Goal: Task Accomplishment & Management: Use online tool/utility

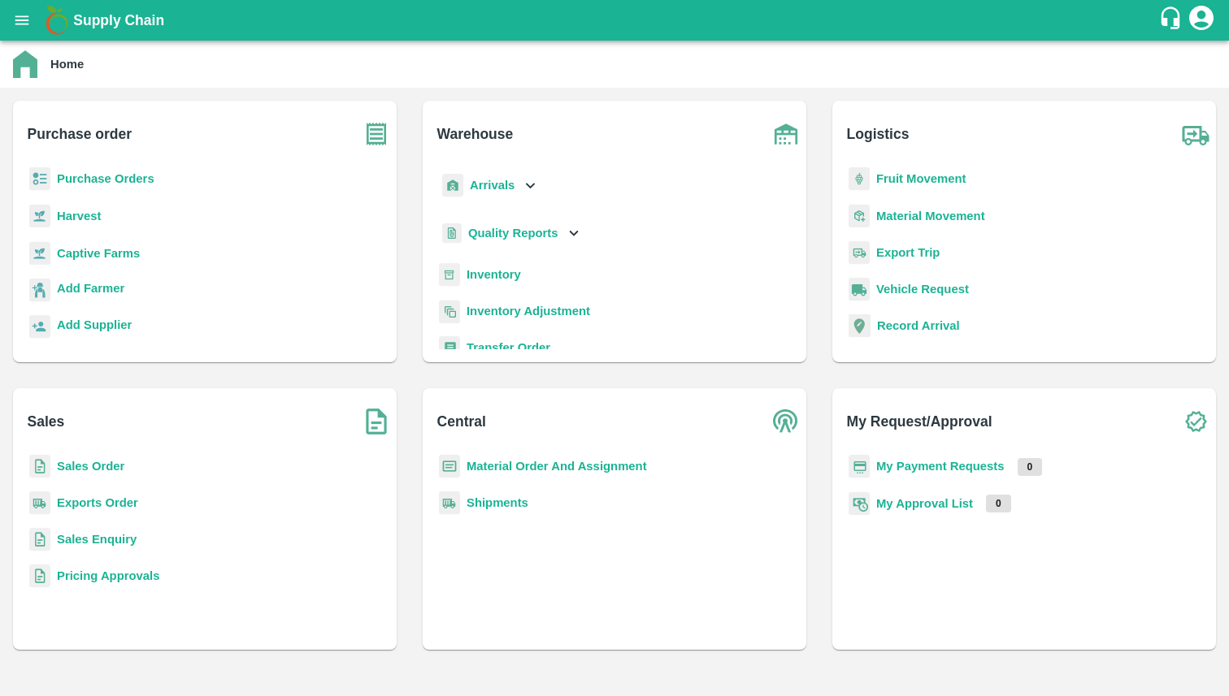
click at [132, 180] on b "Purchase Orders" at bounding box center [106, 178] width 98 height 13
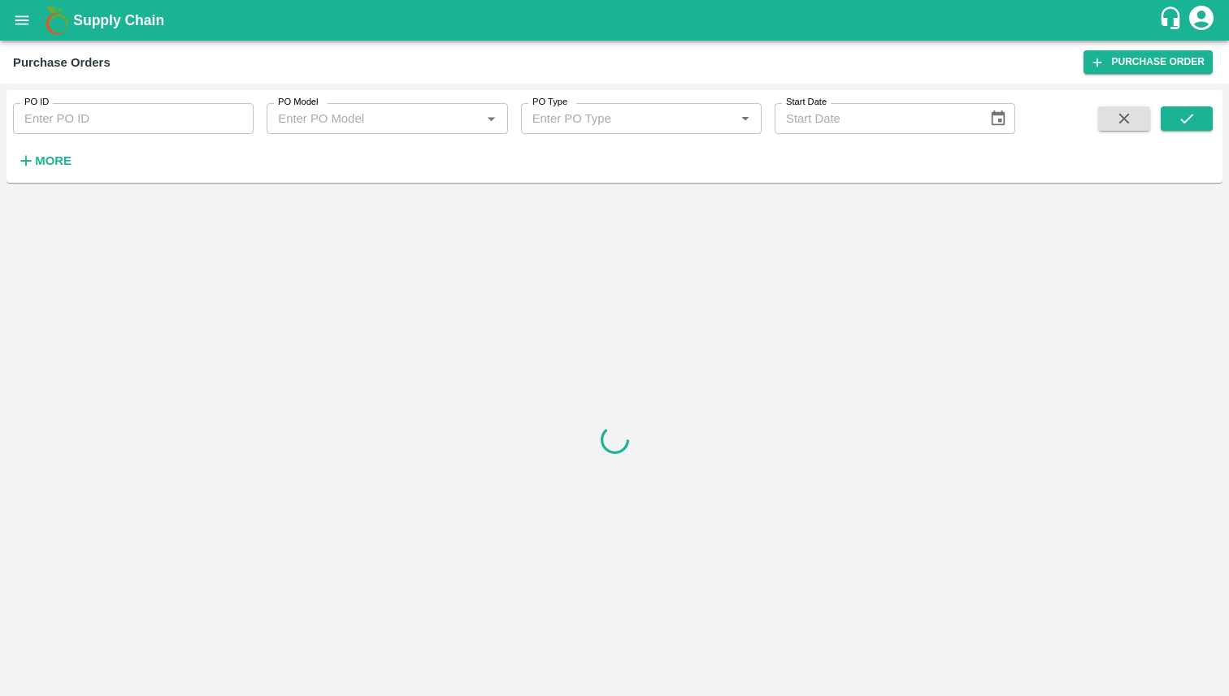
click at [59, 161] on strong "More" at bounding box center [53, 160] width 37 height 13
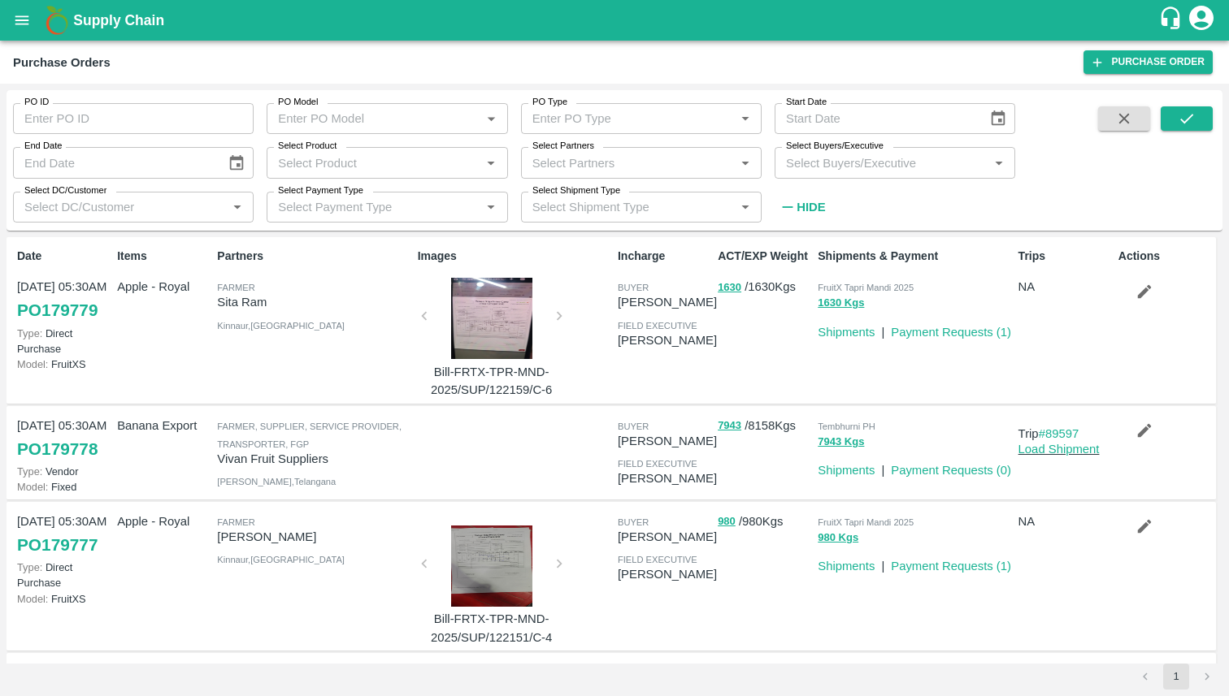
click at [367, 162] on input "Select Product" at bounding box center [373, 162] width 204 height 21
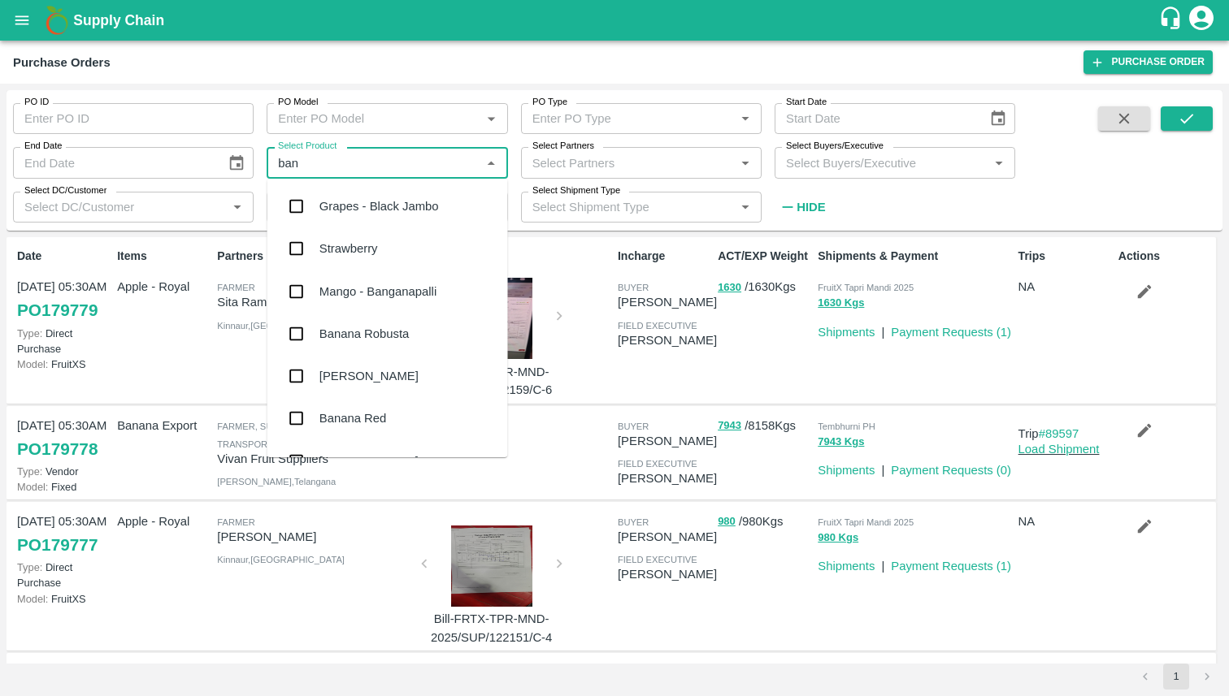
type input "bana"
click at [301, 209] on input "checkbox" at bounding box center [296, 206] width 33 height 33
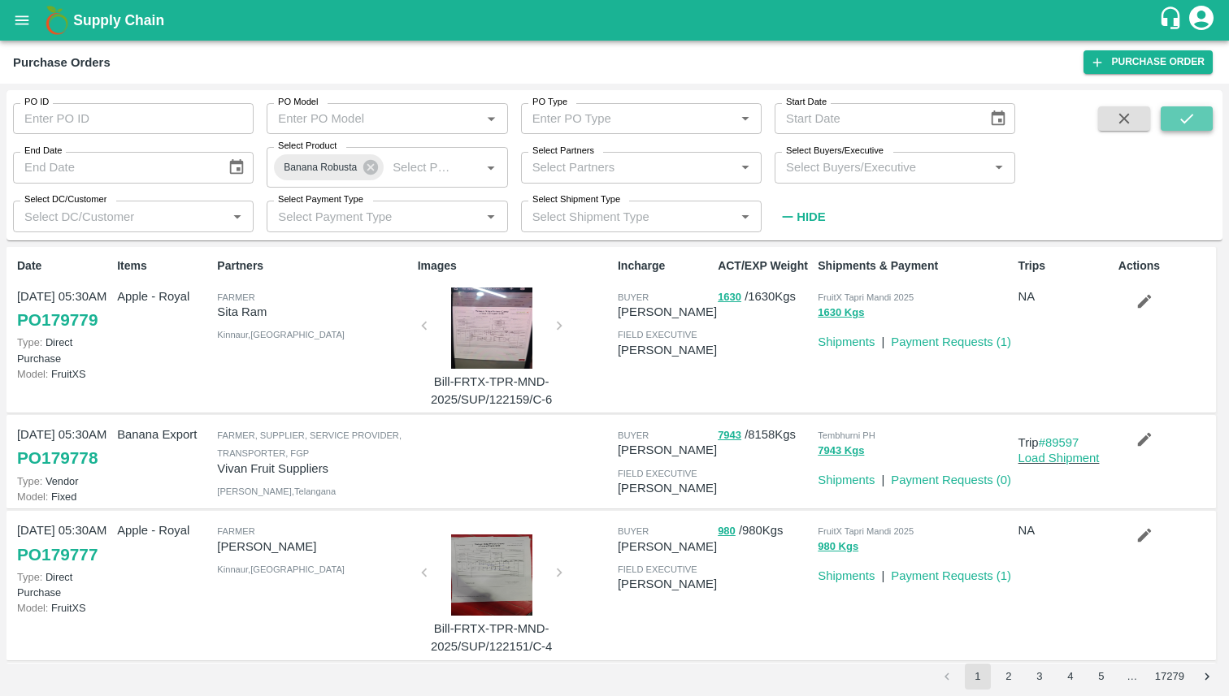
click at [1190, 120] on icon "submit" at bounding box center [1186, 119] width 18 height 18
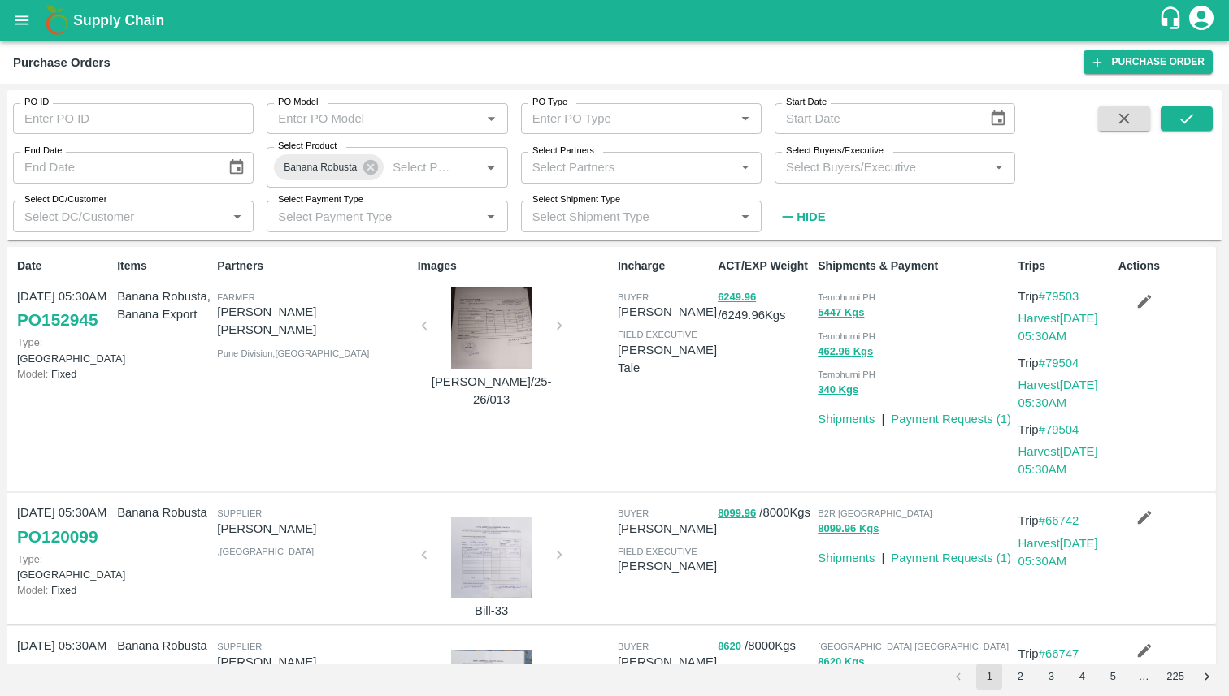
click at [76, 320] on link "PO 152945" at bounding box center [57, 320] width 80 height 29
click at [28, 22] on icon "open drawer" at bounding box center [22, 20] width 18 height 18
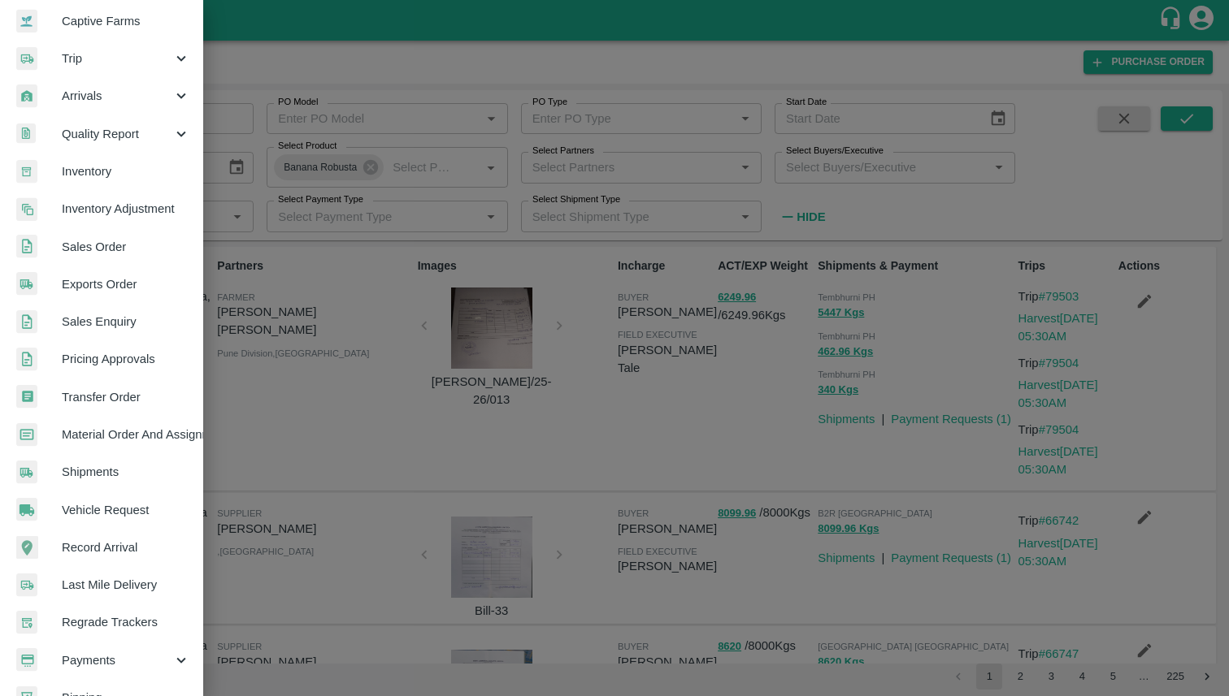
scroll to position [229, 0]
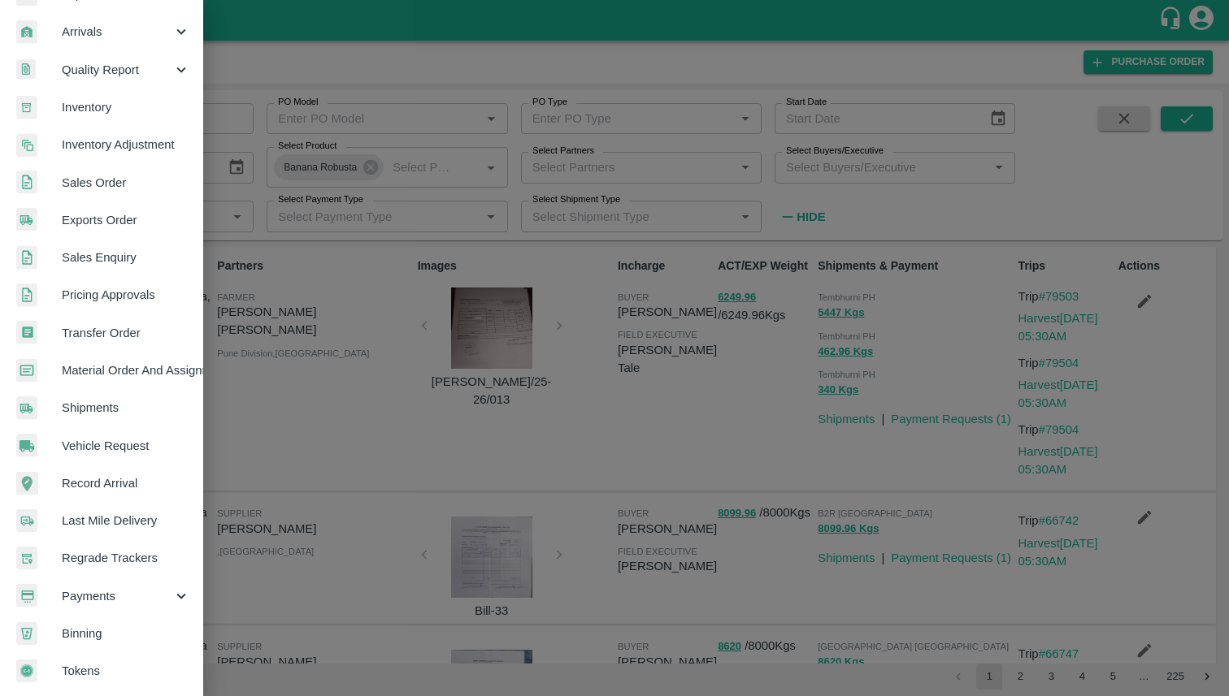
click at [102, 177] on span "Sales Order" at bounding box center [126, 183] width 128 height 18
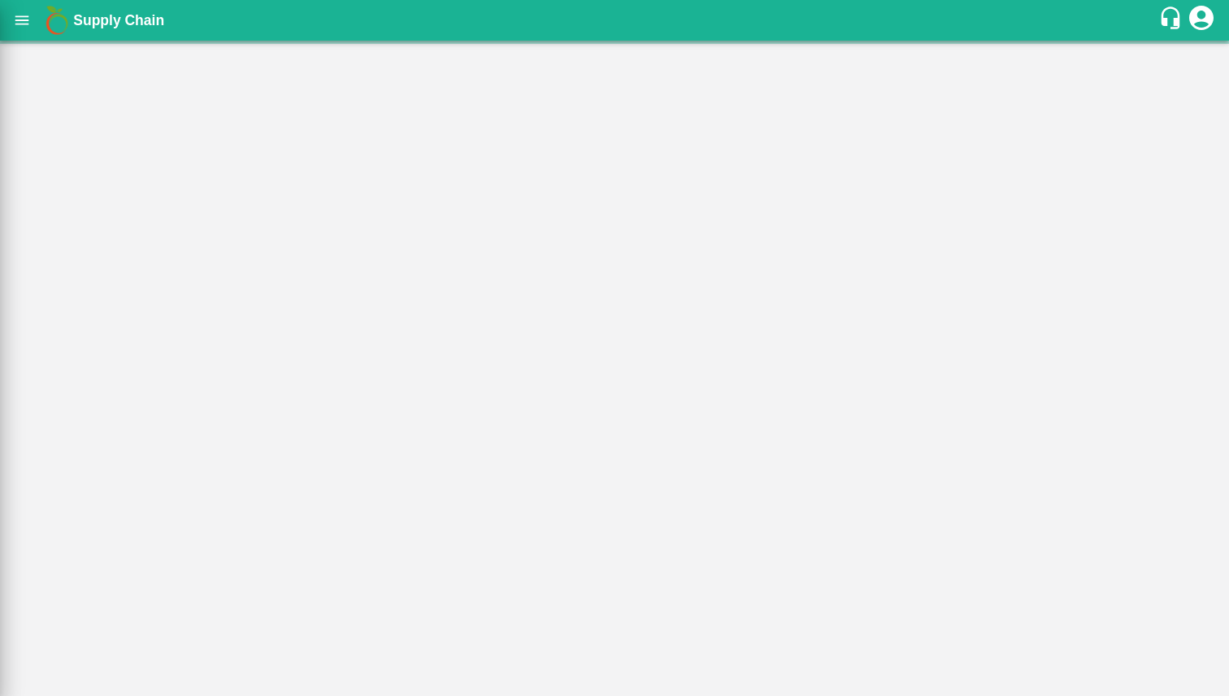
scroll to position [223, 0]
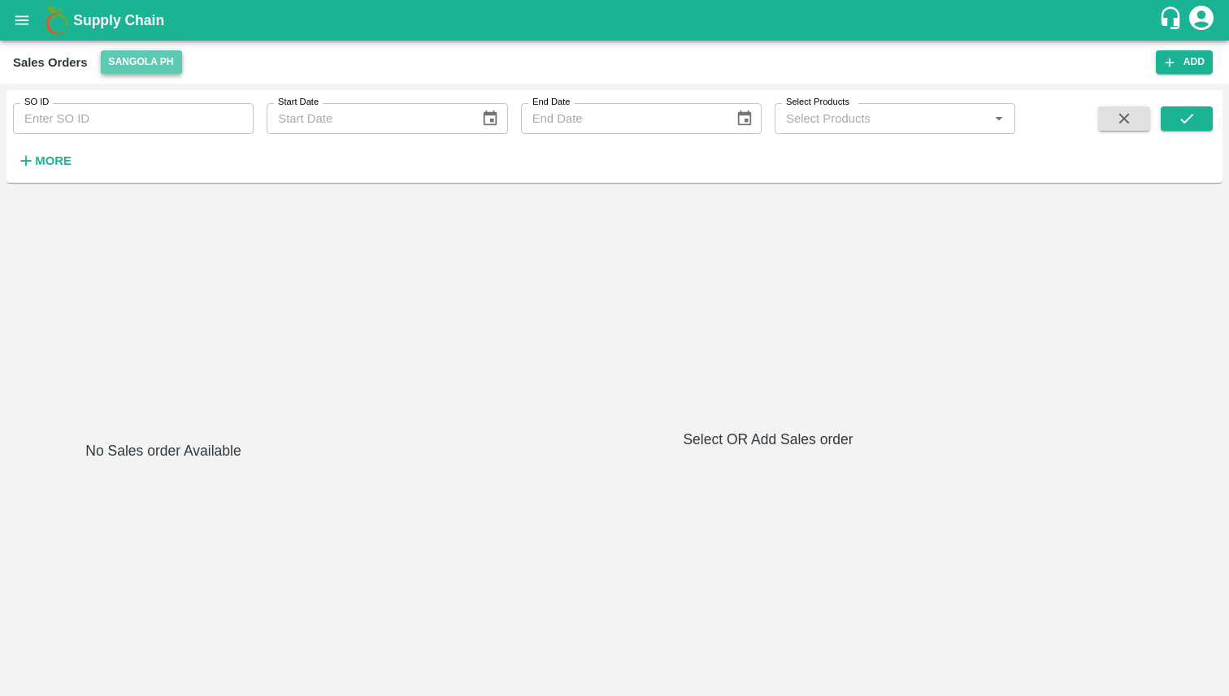
click at [149, 63] on button "Sangola PH" at bounding box center [141, 62] width 81 height 24
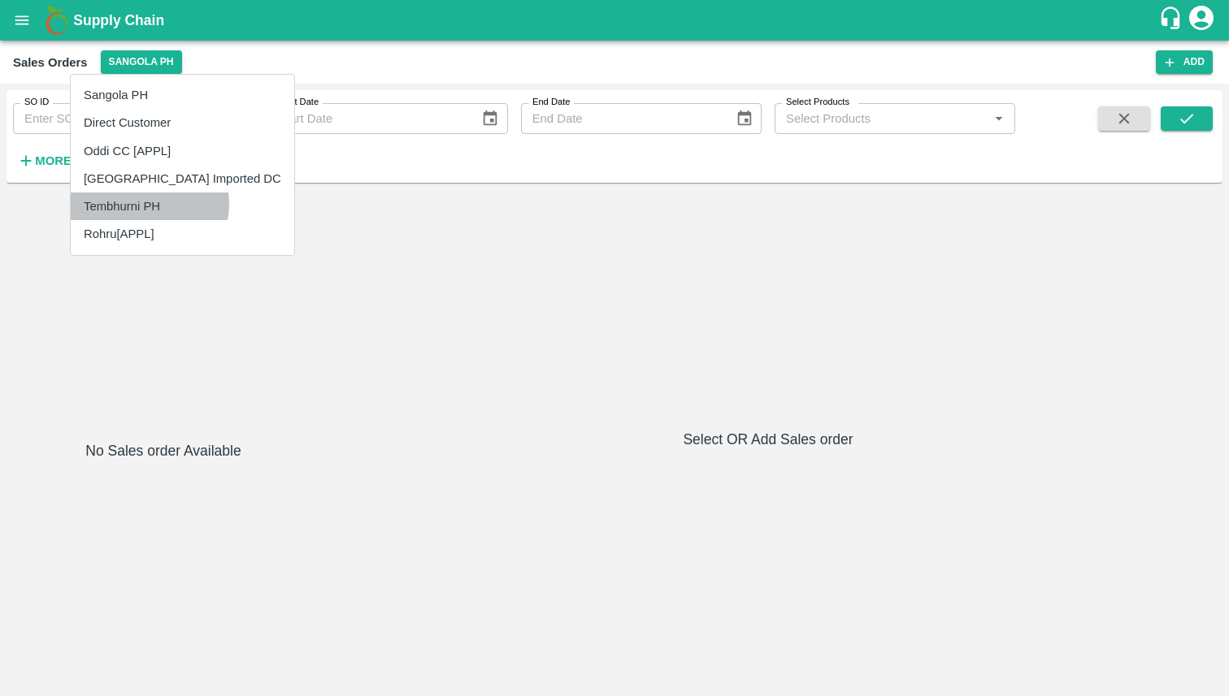
click at [149, 204] on li "Tembhurni PH" at bounding box center [182, 207] width 223 height 28
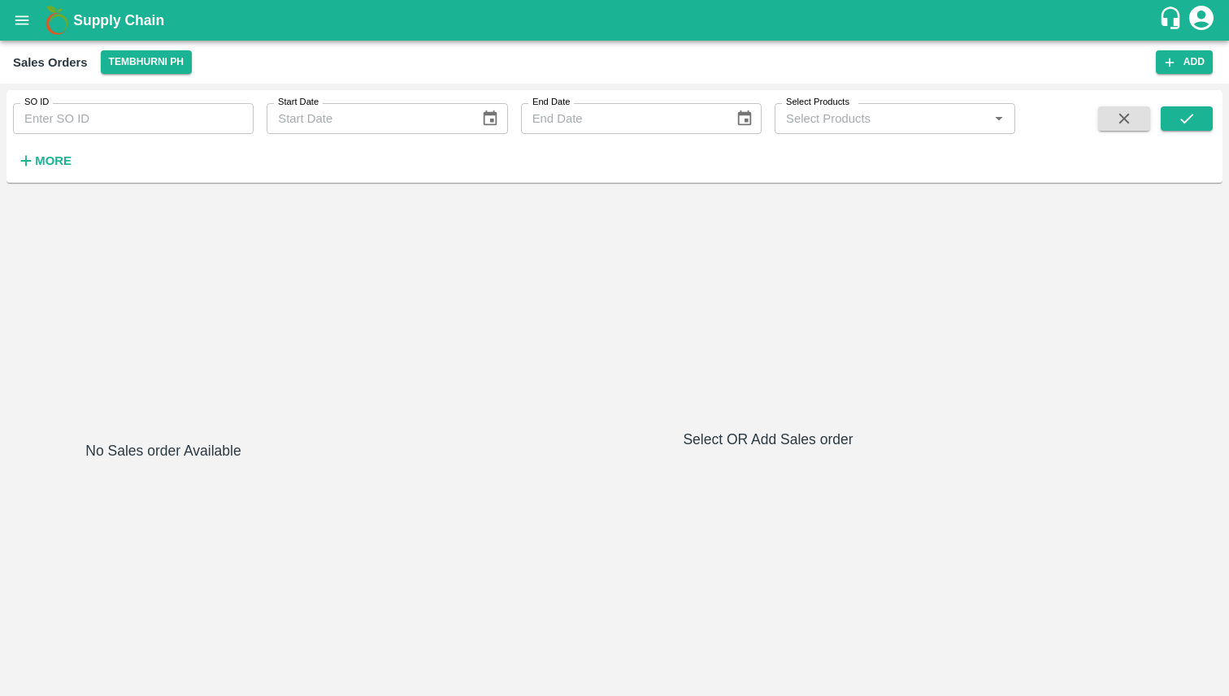
click at [148, 125] on input "SO ID" at bounding box center [133, 118] width 241 height 31
click at [416, 154] on div "SO ID SO ID Start Date Start Date End Date End Date Select Products Select Prod…" at bounding box center [507, 132] width 1015 height 85
click at [860, 119] on input "Select Products" at bounding box center [881, 118] width 204 height 21
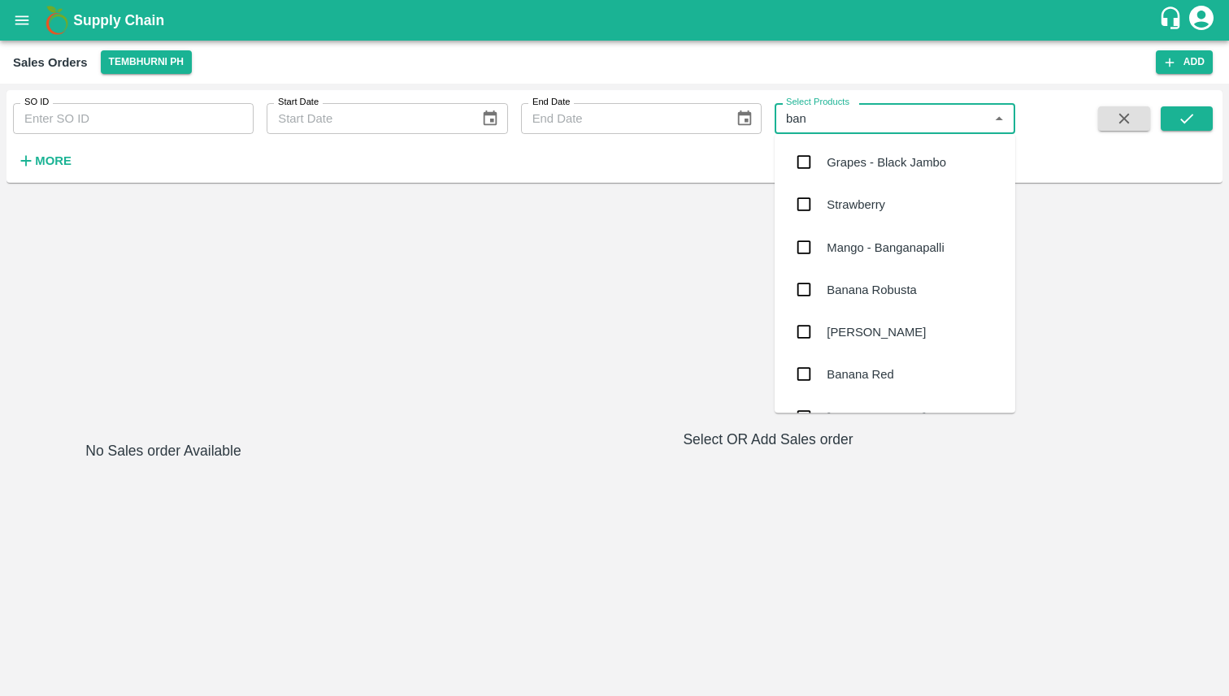
type input "bana"
click at [804, 163] on input "checkbox" at bounding box center [803, 162] width 33 height 33
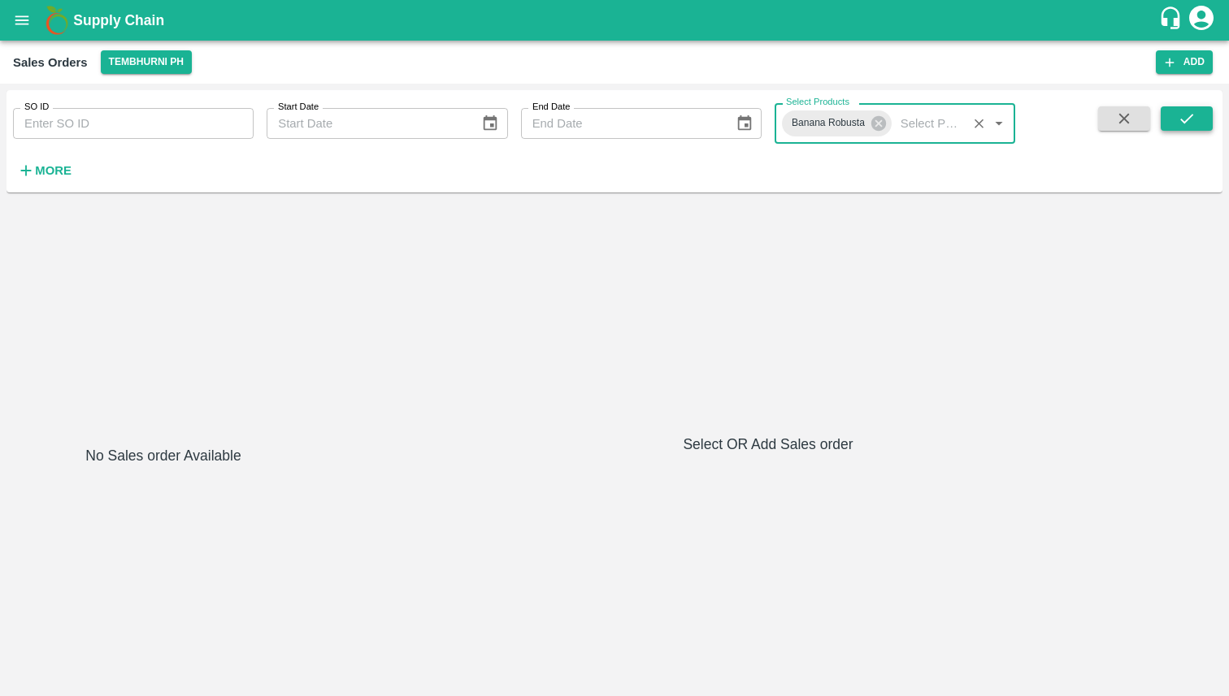
click at [1196, 120] on button "submit" at bounding box center [1186, 118] width 52 height 24
click at [53, 167] on strong "More" at bounding box center [53, 170] width 37 height 13
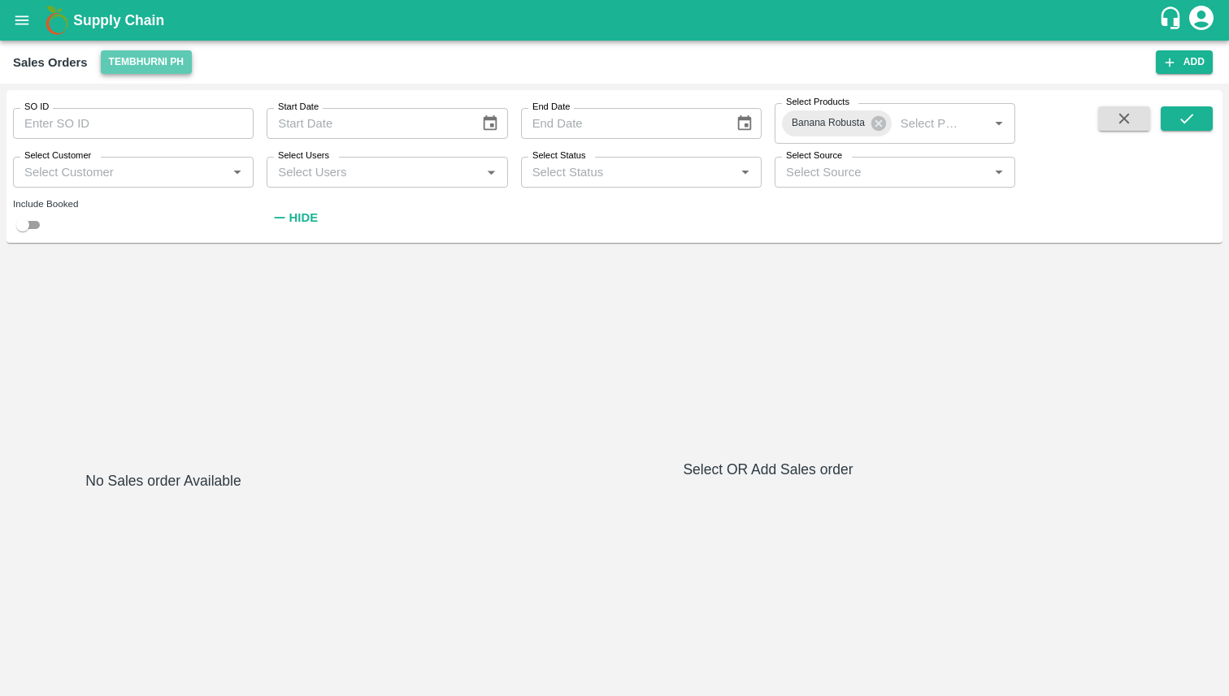
click at [164, 54] on button "Tembhurni PH" at bounding box center [146, 62] width 91 height 24
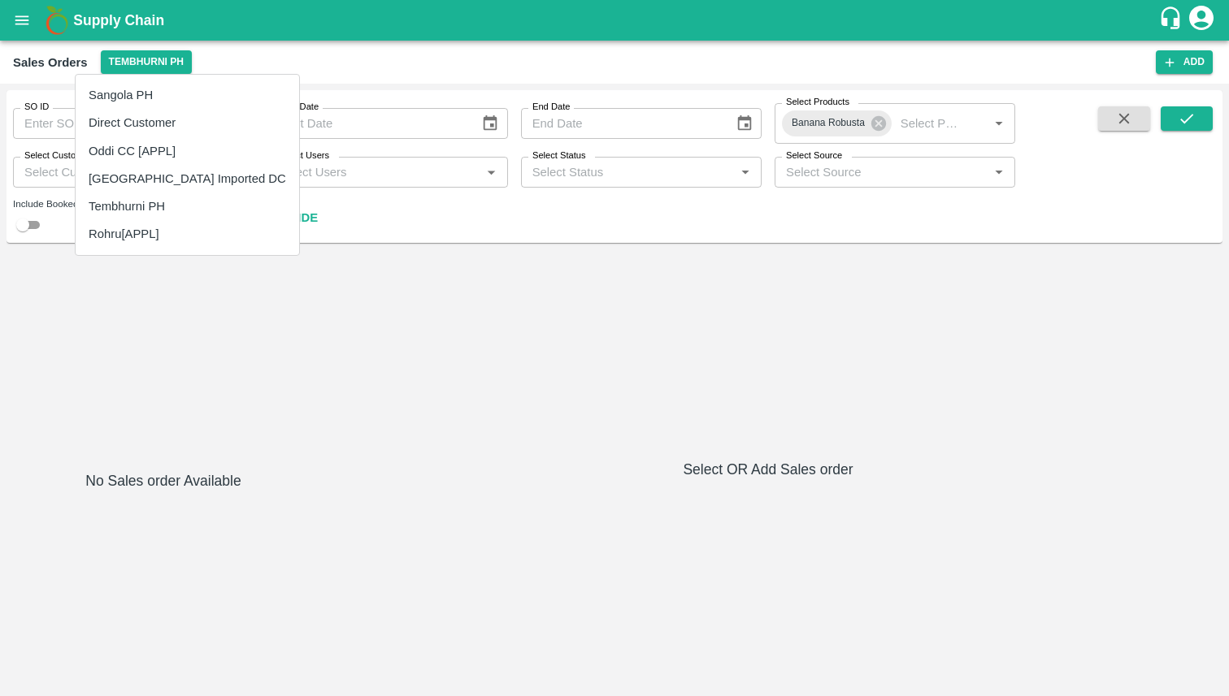
click at [153, 123] on li "Direct Customer" at bounding box center [187, 123] width 223 height 28
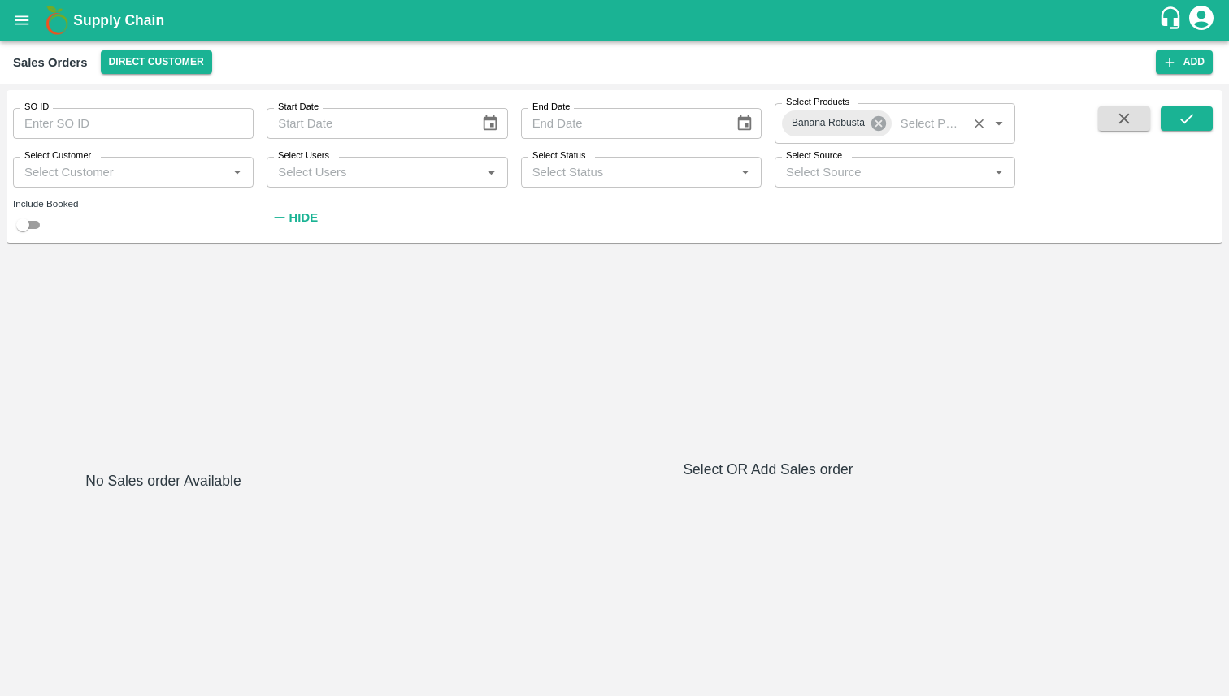
click at [880, 125] on icon at bounding box center [878, 124] width 18 height 18
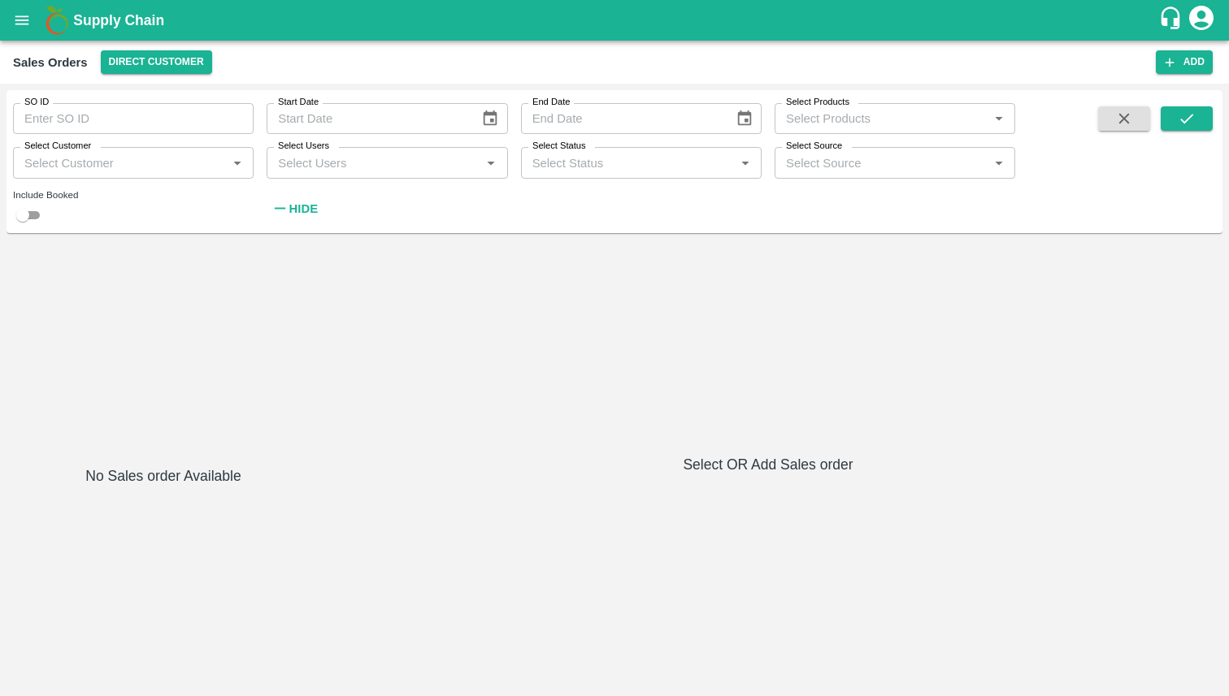
click at [841, 131] on div "Select Products   *" at bounding box center [894, 118] width 241 height 31
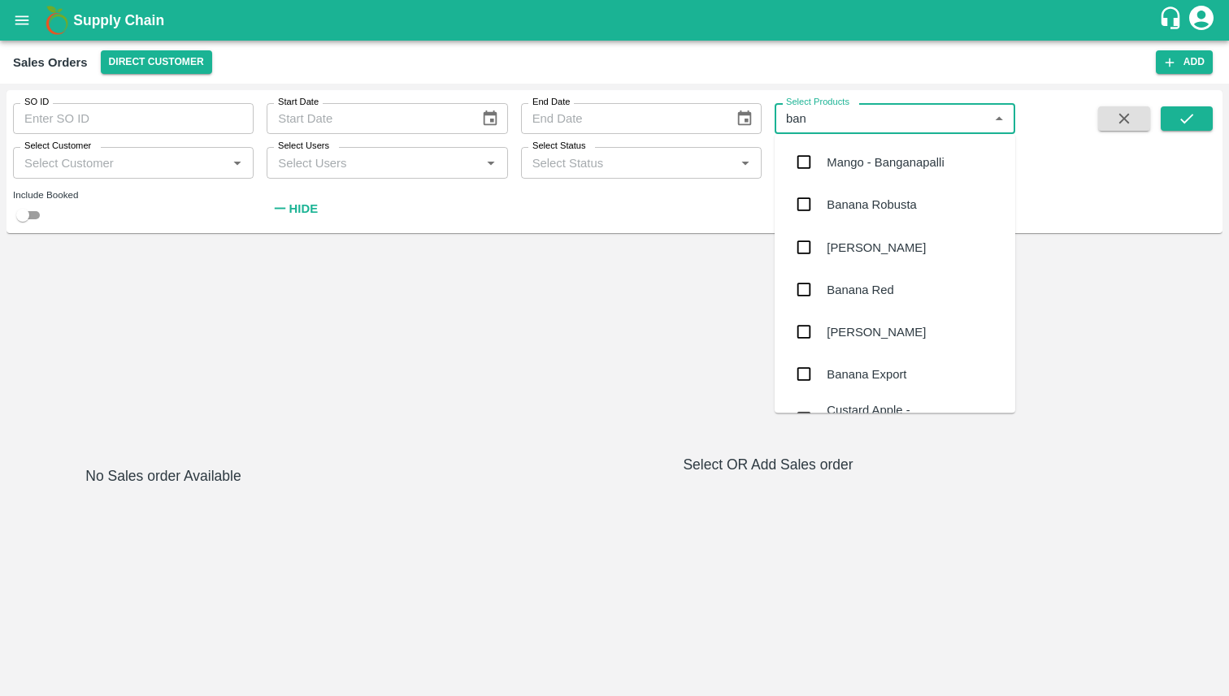
type input "bana"
click at [806, 328] on input "checkbox" at bounding box center [803, 332] width 33 height 33
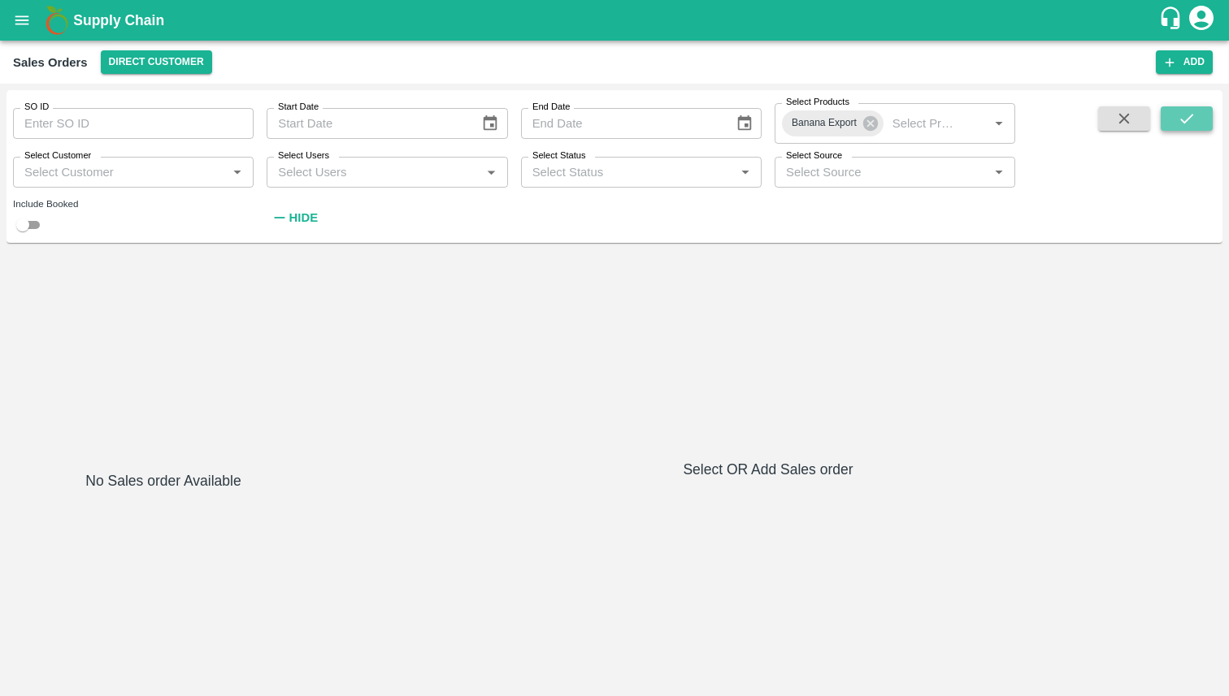
click at [1189, 118] on icon "submit" at bounding box center [1186, 119] width 13 height 10
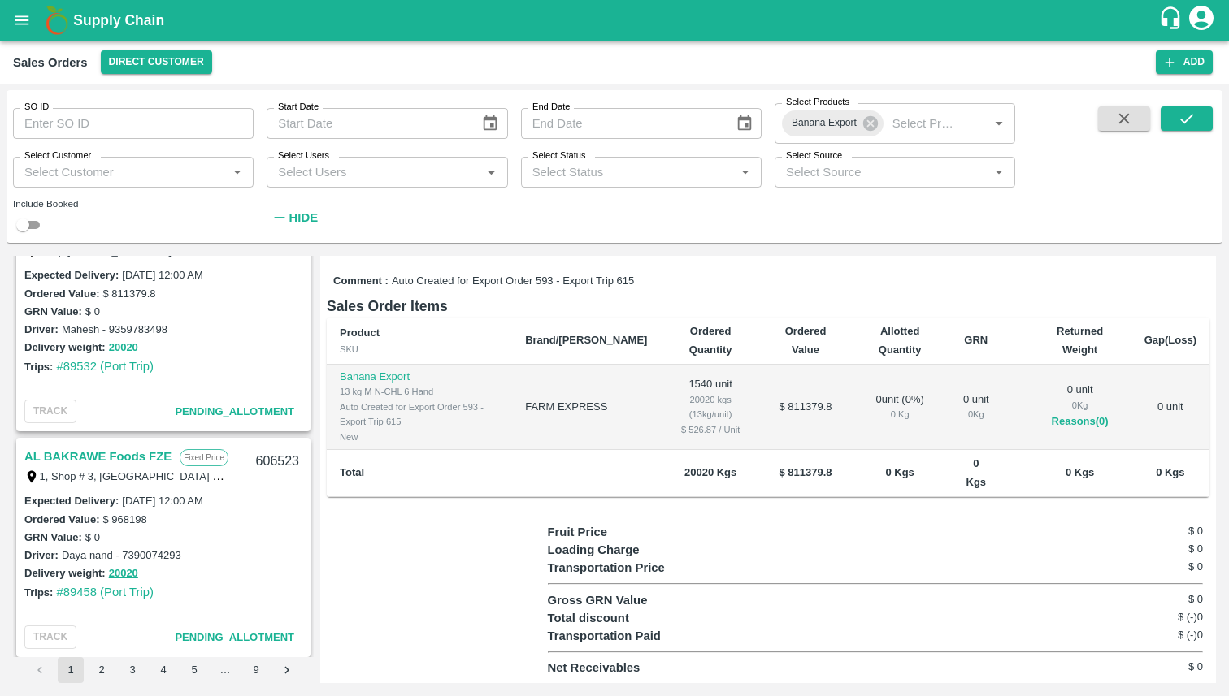
scroll to position [5246, 0]
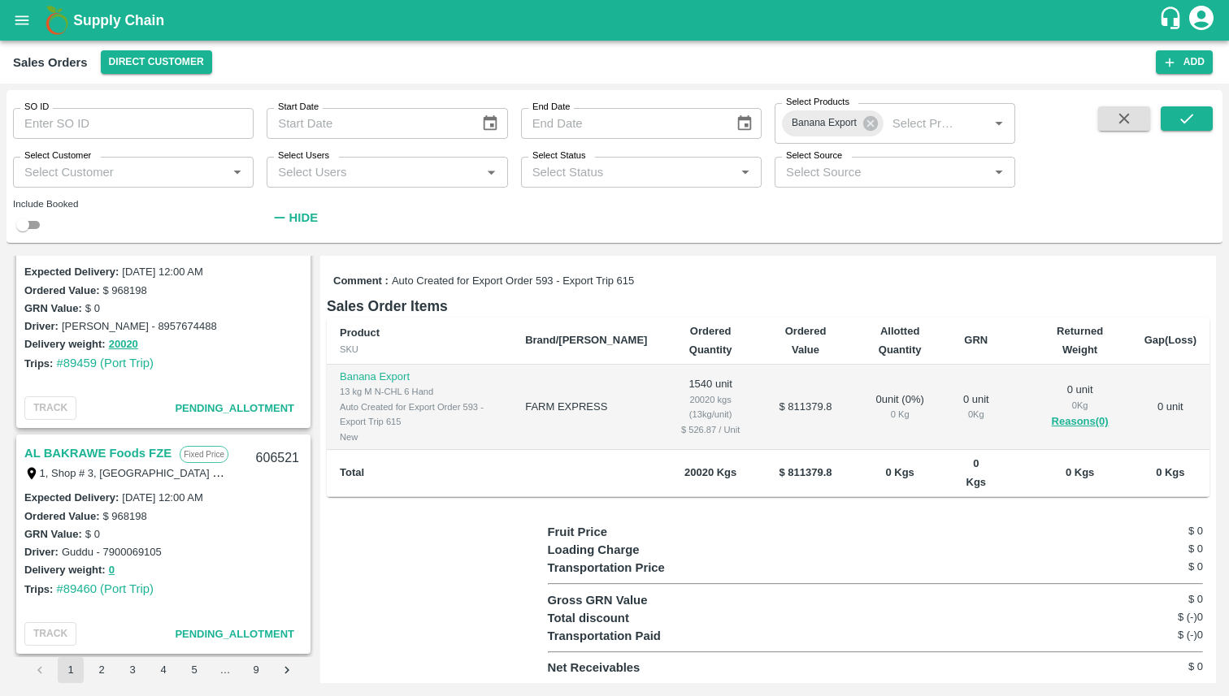
click at [635, 177] on input "Select Status" at bounding box center [628, 172] width 204 height 21
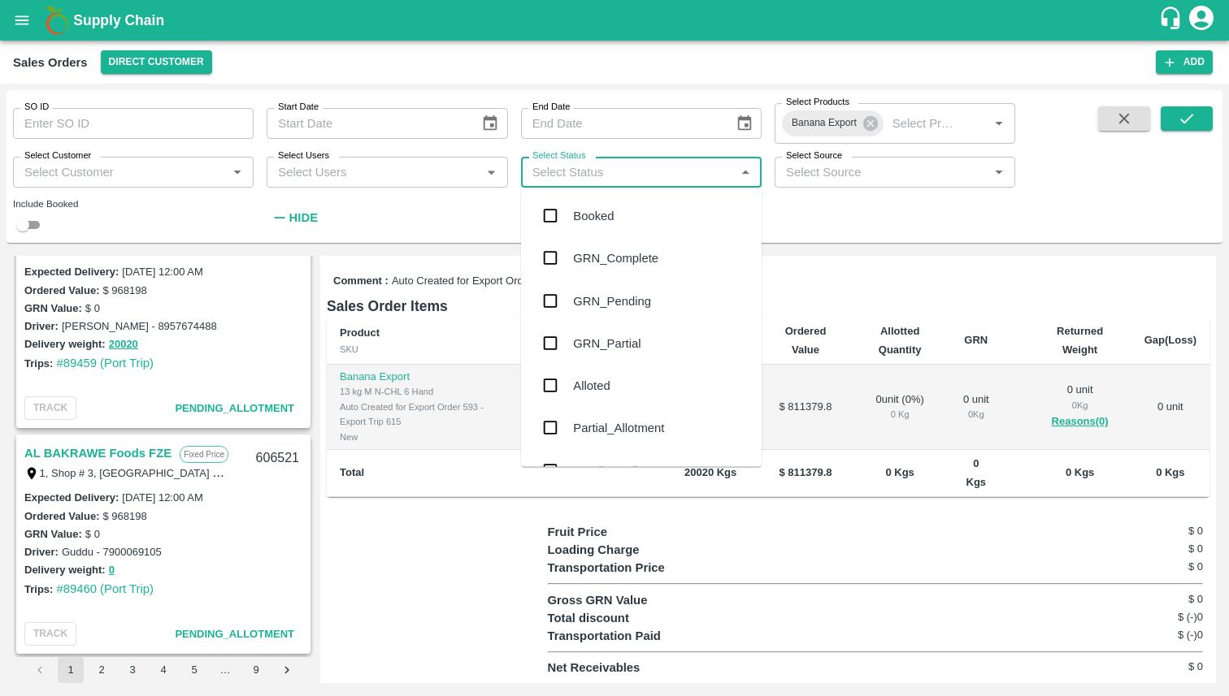
click at [553, 215] on input "checkbox" at bounding box center [550, 216] width 33 height 33
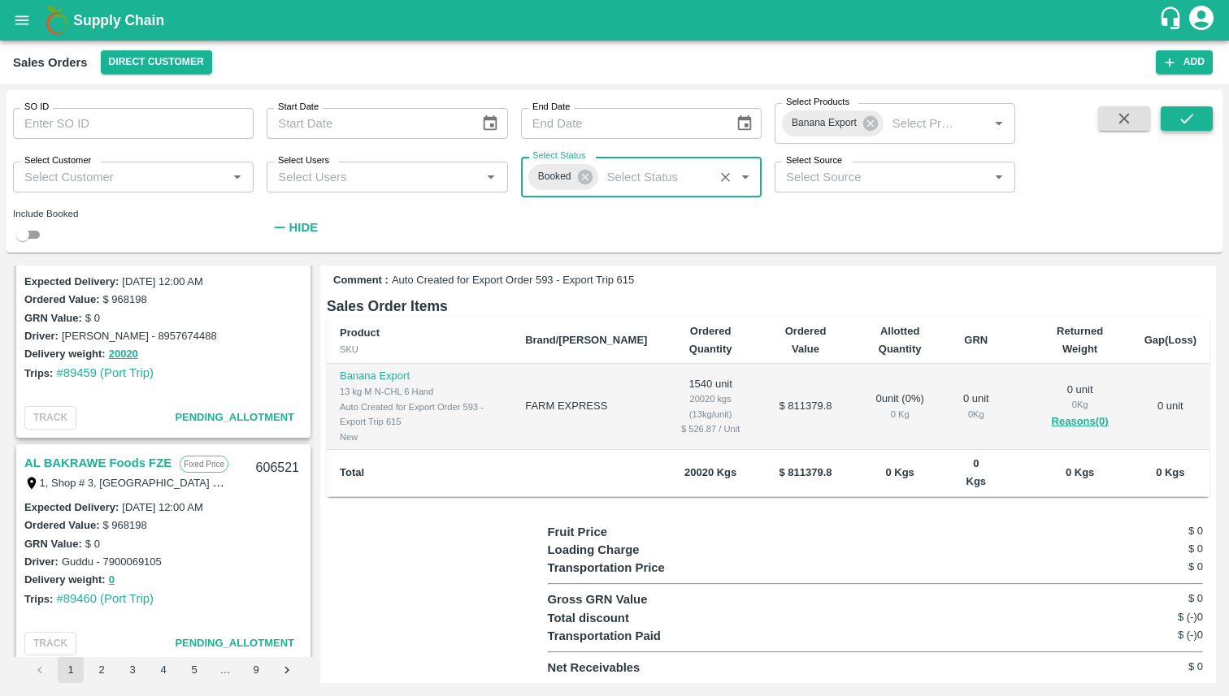
click at [1189, 125] on icon "submit" at bounding box center [1186, 119] width 18 height 18
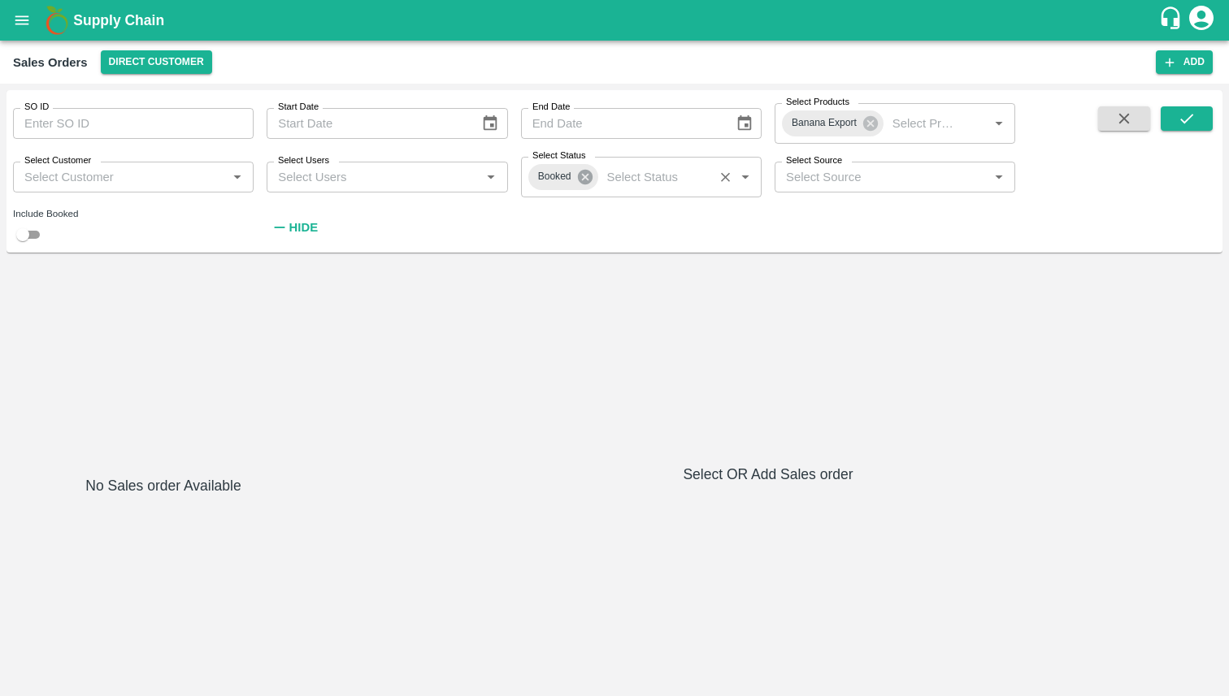
click at [585, 178] on icon at bounding box center [585, 177] width 18 height 18
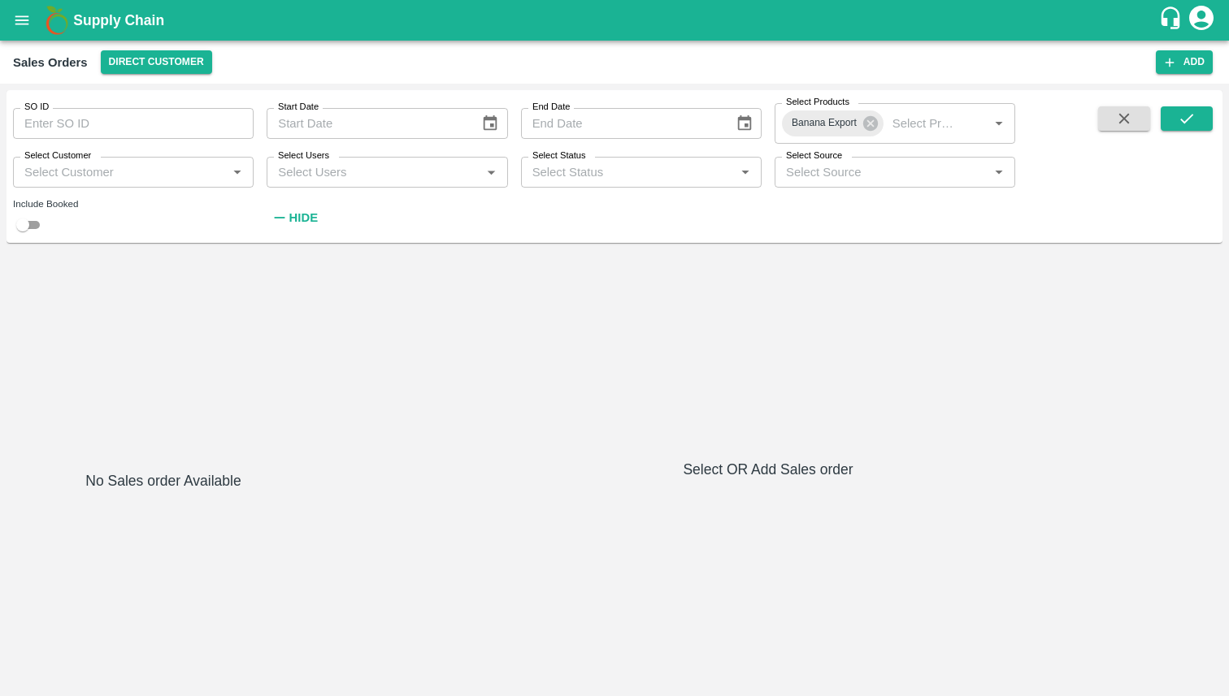
click at [612, 181] on input "Select Status" at bounding box center [628, 172] width 204 height 21
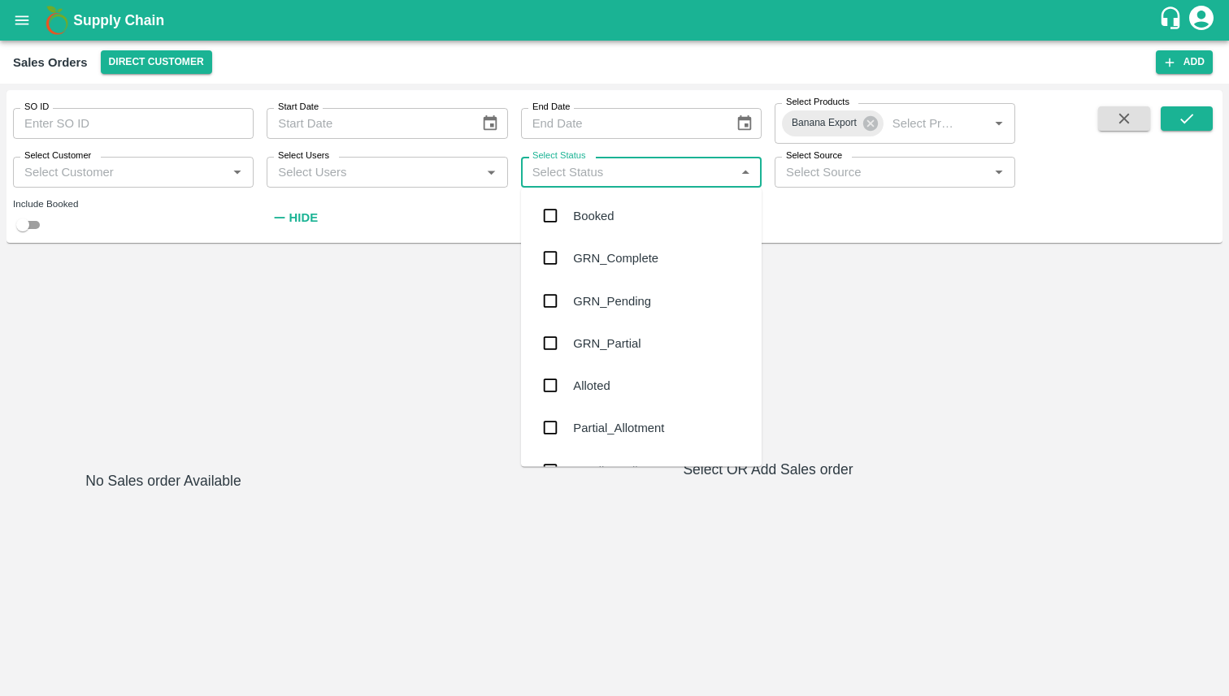
click at [549, 290] on input "checkbox" at bounding box center [550, 300] width 33 height 33
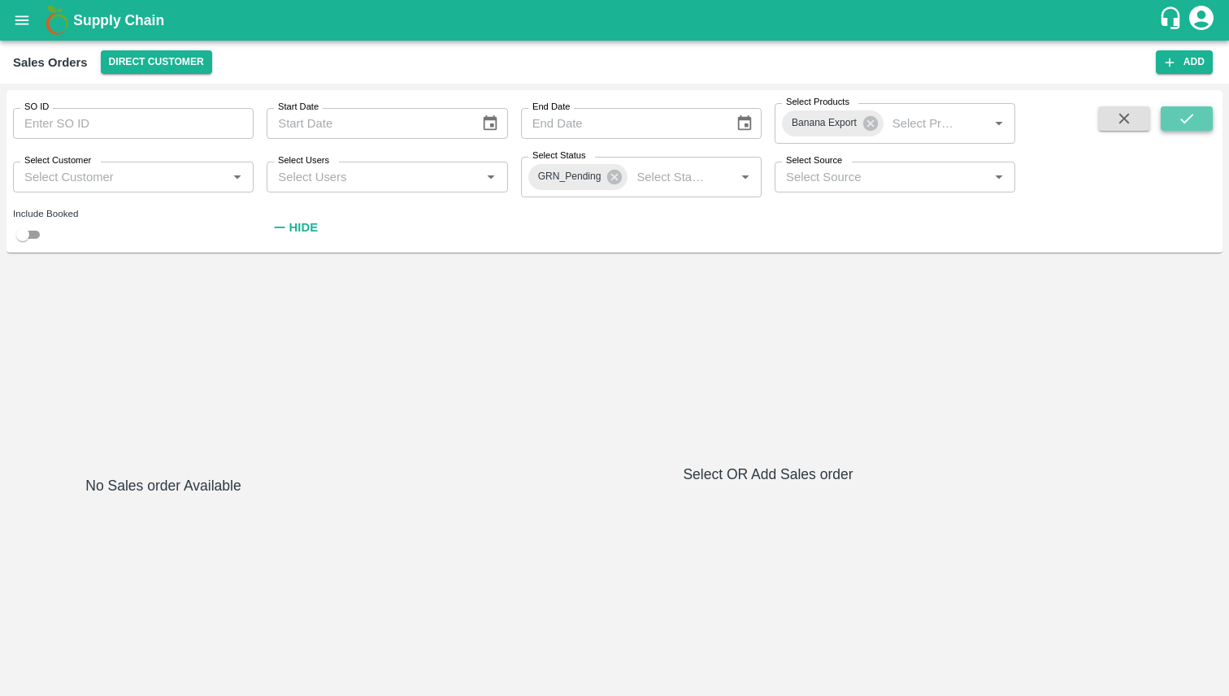
click at [1191, 124] on icon "submit" at bounding box center [1186, 119] width 18 height 18
click at [613, 177] on icon at bounding box center [614, 177] width 18 height 18
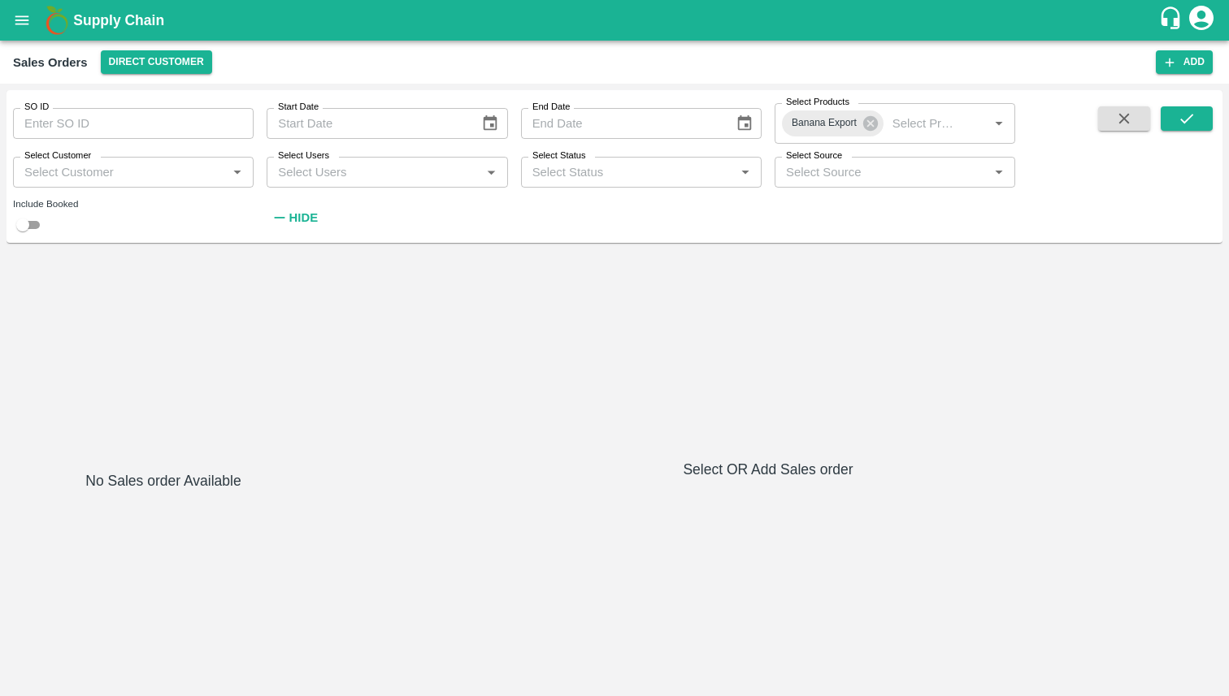
click at [782, 192] on div "SO ID SO ID Start Date Start Date End Date End Date Select Products Banana Expo…" at bounding box center [507, 162] width 1015 height 145
click at [843, 172] on input "Select Source" at bounding box center [881, 172] width 204 height 21
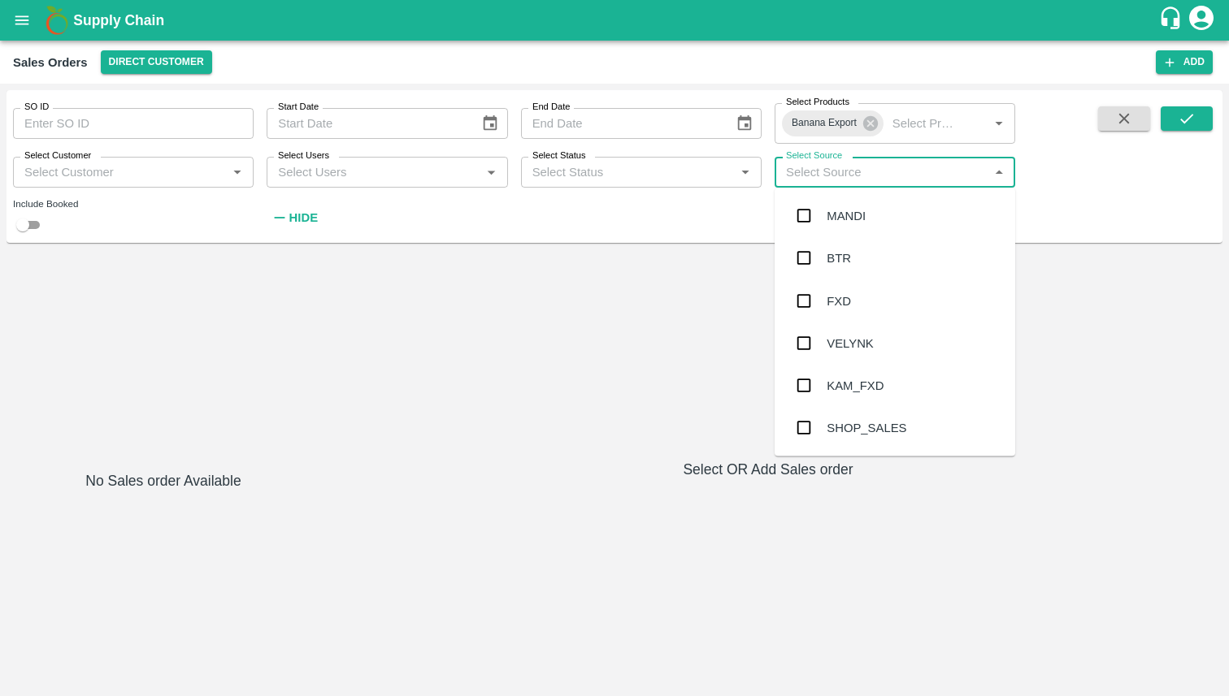
click at [681, 171] on input "Select Status" at bounding box center [628, 172] width 204 height 21
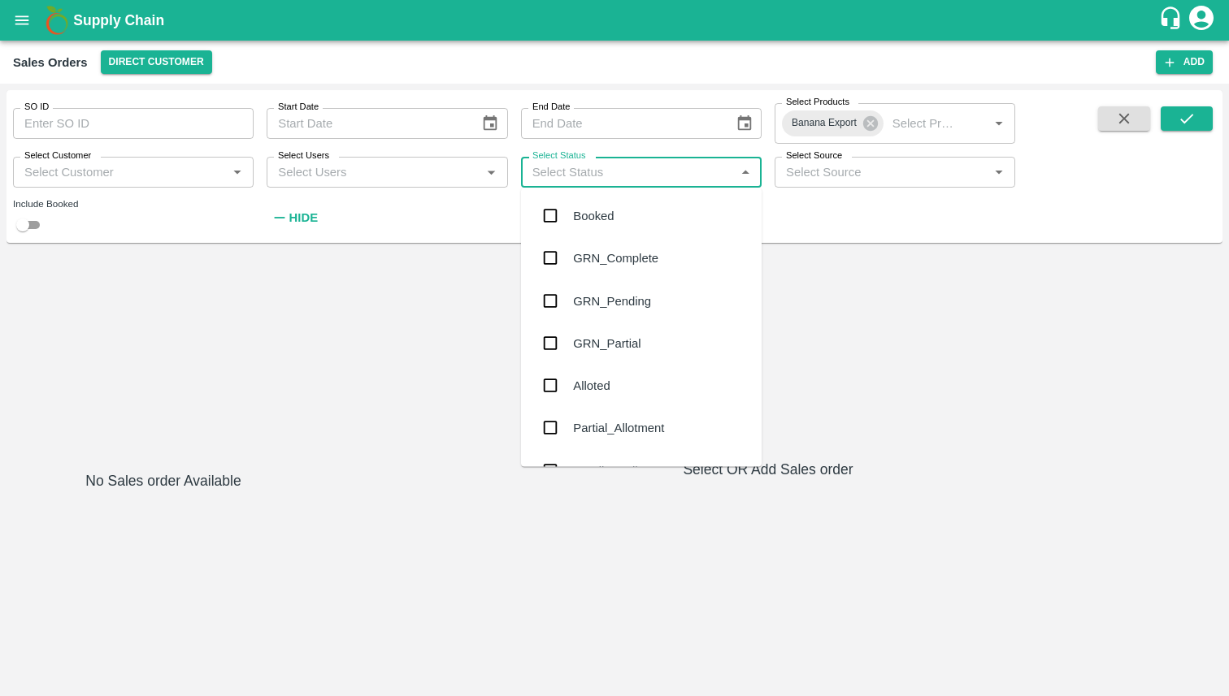
click at [550, 389] on input "checkbox" at bounding box center [550, 386] width 33 height 33
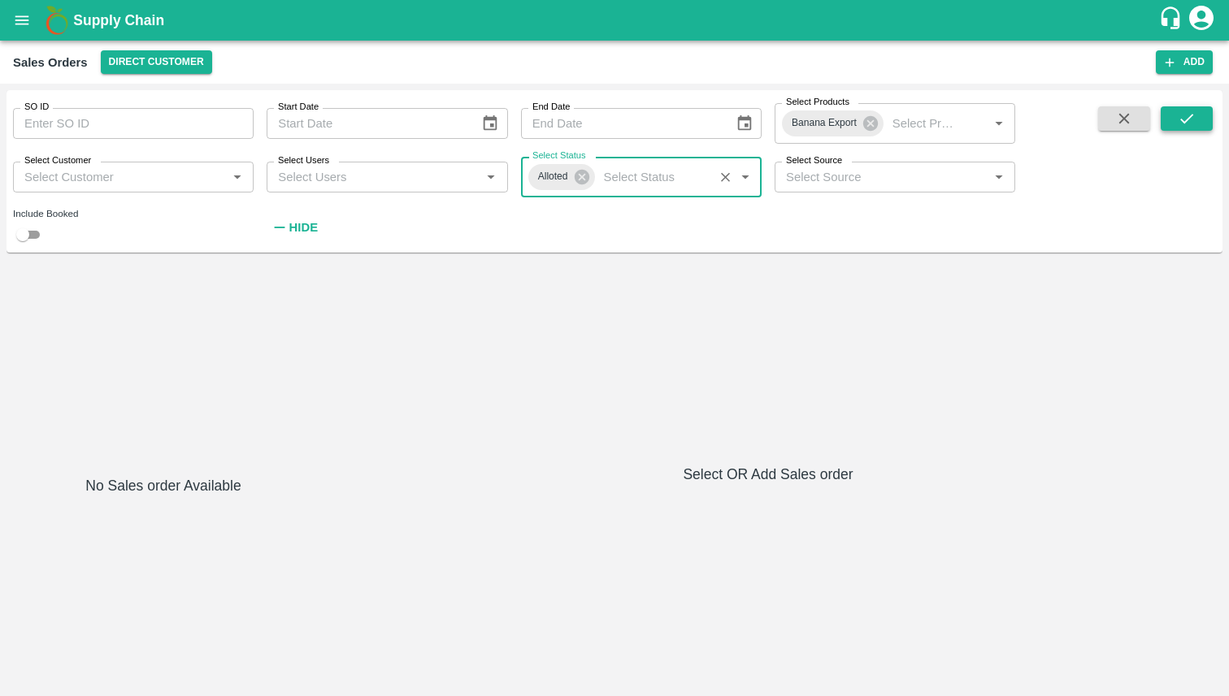
click at [1192, 118] on icon "submit" at bounding box center [1186, 119] width 18 height 18
